Goal: Information Seeking & Learning: Check status

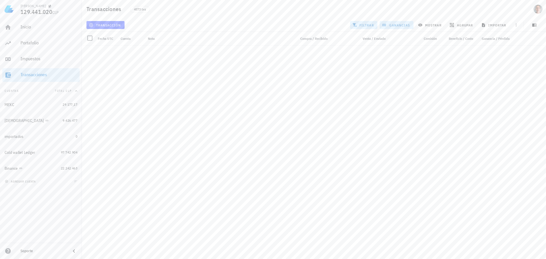
scroll to position [14896, 0]
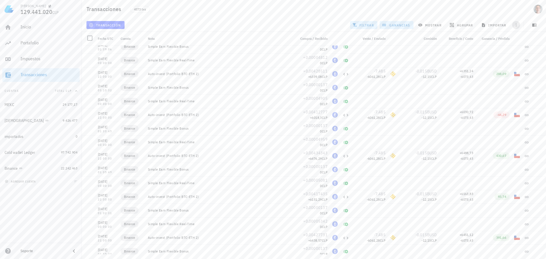
click at [517, 24] on icon "button" at bounding box center [516, 25] width 5 height 5
click at [520, 39] on span "exportar" at bounding box center [523, 39] width 24 height 5
click at [30, 45] on div "Portafolio" at bounding box center [48, 42] width 57 height 5
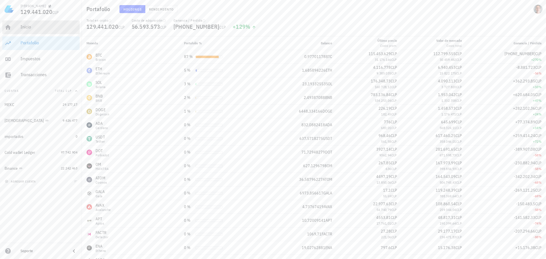
click at [42, 29] on div "Inicio" at bounding box center [48, 26] width 57 height 5
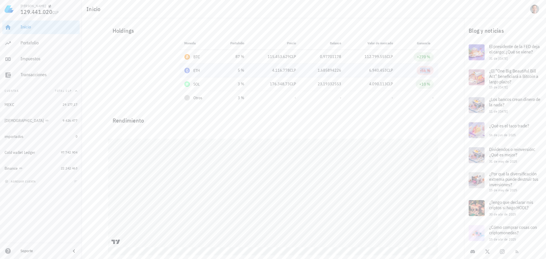
click at [423, 71] on div "-56 %" at bounding box center [425, 71] width 10 height 6
drag, startPoint x: 399, startPoint y: 72, endPoint x: 343, endPoint y: 73, distance: 56.4
click at [336, 73] on tr "ETH 5 % 4.116.778 CLP 1,685894226 6.940.453 CLP -56 %" at bounding box center [309, 71] width 259 height 14
click at [368, 71] on div "6.940.453 CLP" at bounding box center [372, 70] width 43 height 6
drag, startPoint x: 400, startPoint y: 70, endPoint x: 368, endPoint y: 71, distance: 31.3
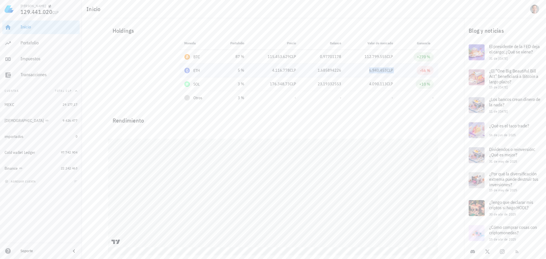
click at [368, 71] on tr "ETH 5 % 4.116.778 CLP 1,685894226 6.940.453 CLP -56 %" at bounding box center [309, 71] width 259 height 14
drag, startPoint x: 345, startPoint y: 71, endPoint x: 300, endPoint y: 69, distance: 44.5
click at [300, 69] on tr "ETH 5 % 4.116.778 CLP 1,685894226 6.940.453 CLP -56 %" at bounding box center [309, 71] width 259 height 14
click at [295, 69] on span "CLP" at bounding box center [293, 70] width 6 height 5
drag, startPoint x: 299, startPoint y: 70, endPoint x: 273, endPoint y: 68, distance: 26.3
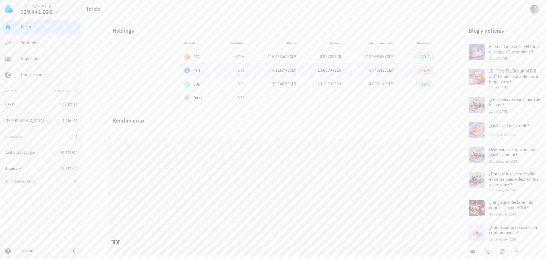
click at [273, 68] on td "4.116.778 CLP" at bounding box center [275, 71] width 52 height 14
